Goal: Task Accomplishment & Management: Manage account settings

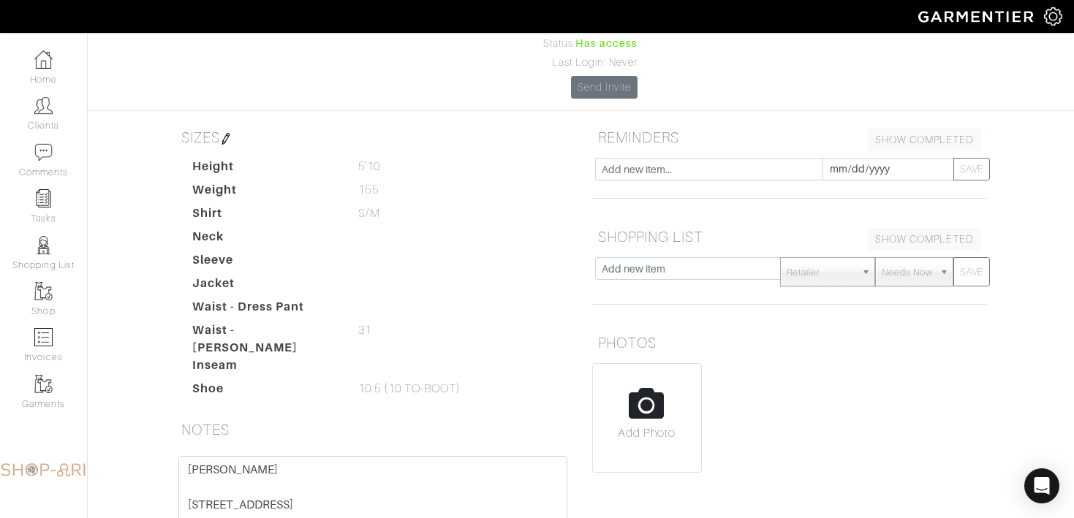
scroll to position [170, 0]
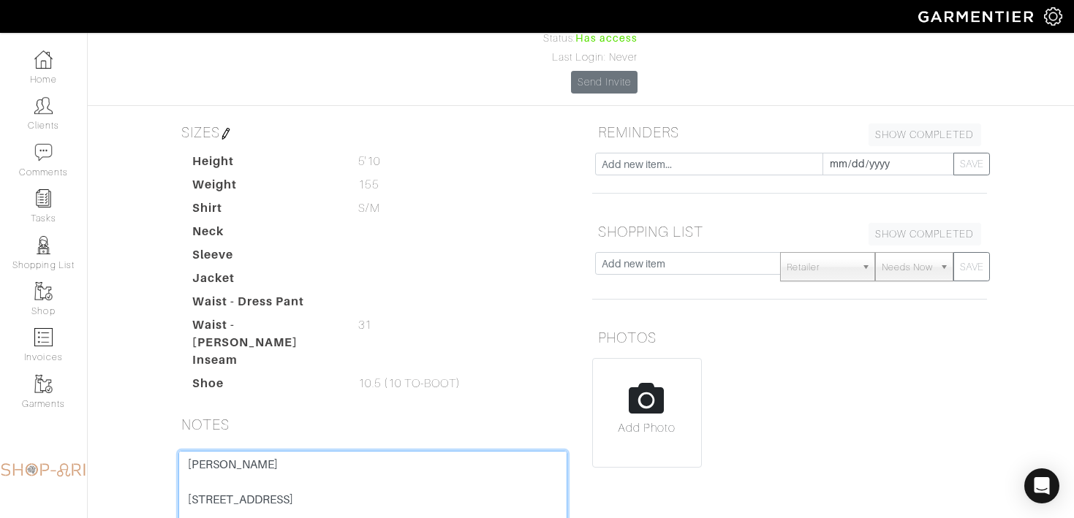
drag, startPoint x: 312, startPoint y: 441, endPoint x: 143, endPoint y: 440, distance: 168.8
click at [143, 440] on div "David Perpich Overview Overview Measurements Product Library Invoices Wardrobe …" at bounding box center [537, 280] width 1074 height 818
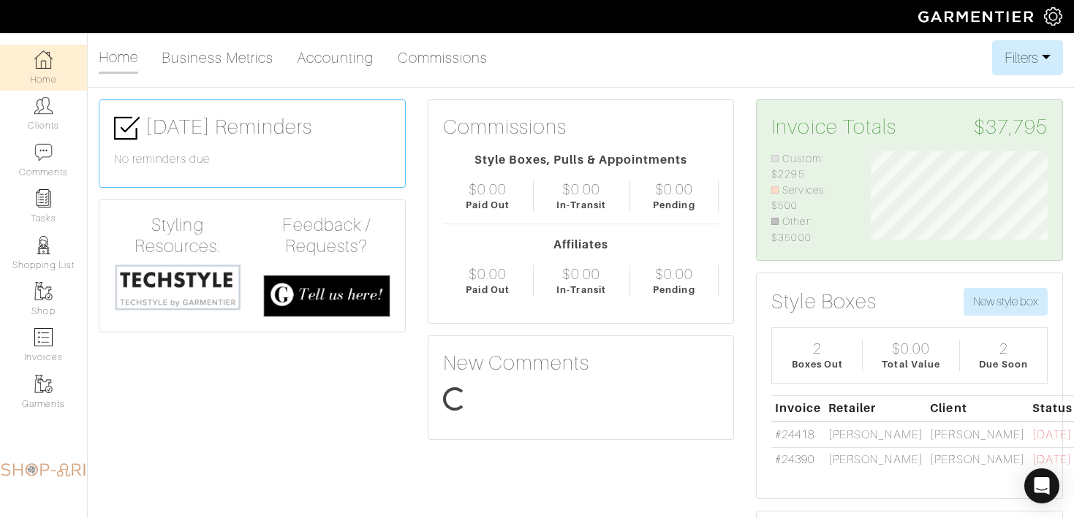
scroll to position [94, 198]
click at [76, 128] on link "Clients" at bounding box center [43, 114] width 87 height 46
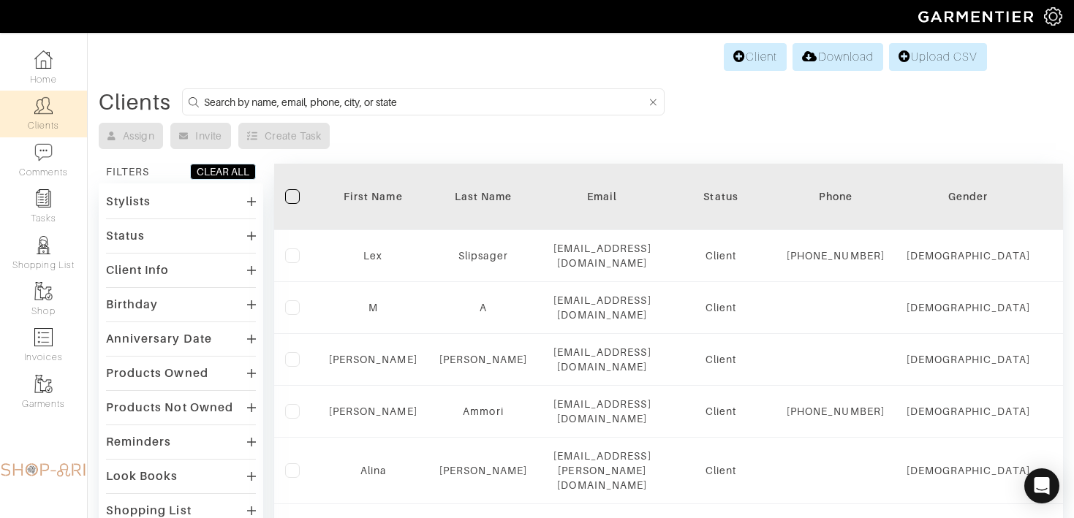
click at [253, 111] on form at bounding box center [423, 101] width 482 height 27
click at [254, 105] on input at bounding box center [425, 102] width 442 height 18
type input "ARI"
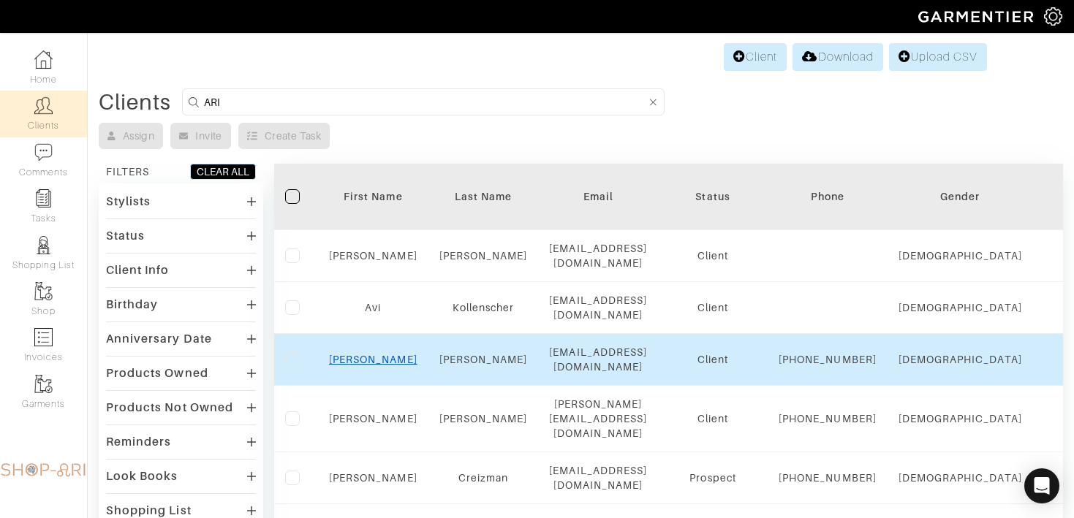
click at [372, 355] on link "[PERSON_NAME]" at bounding box center [373, 360] width 88 height 12
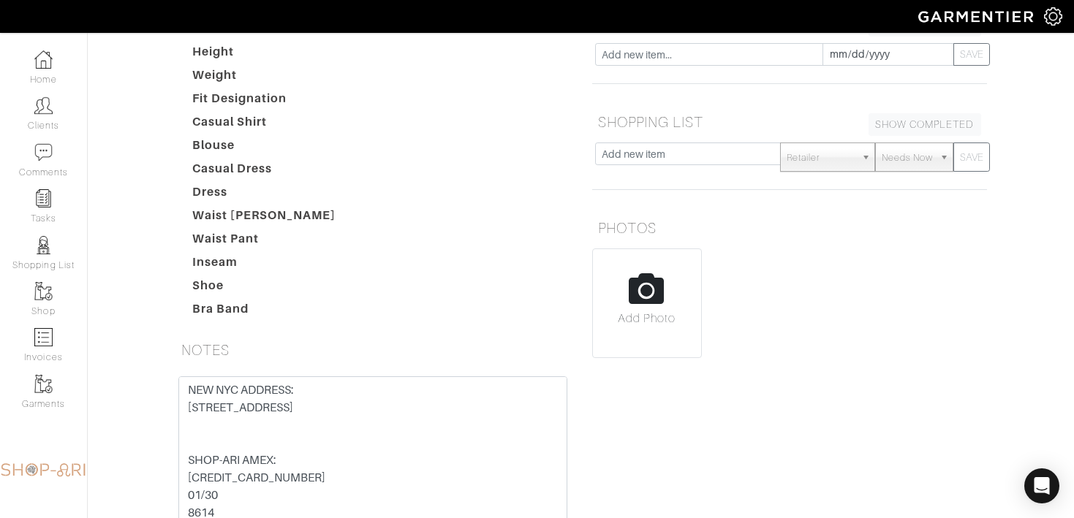
scroll to position [212, 0]
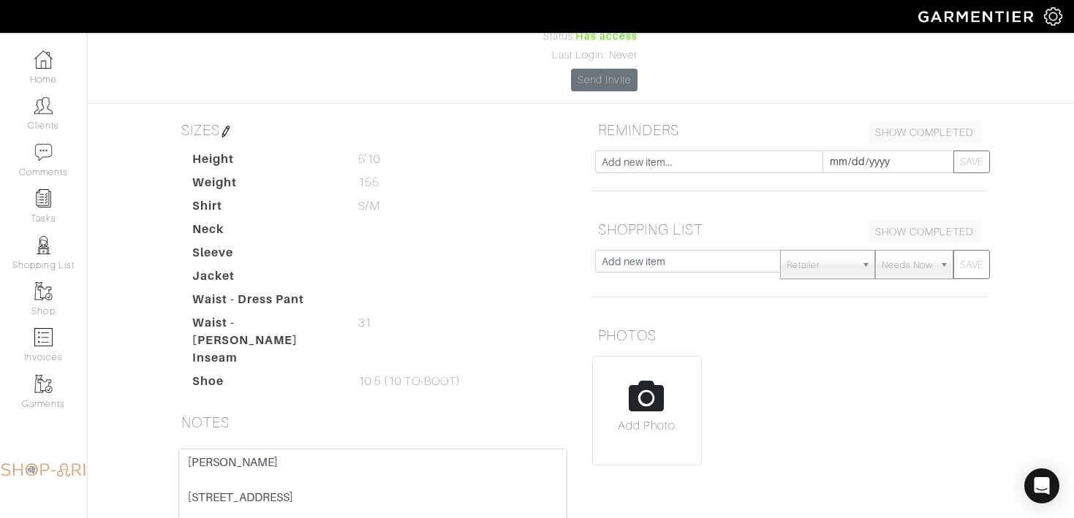
scroll to position [322, 0]
